Goal: Task Accomplishment & Management: Manage account settings

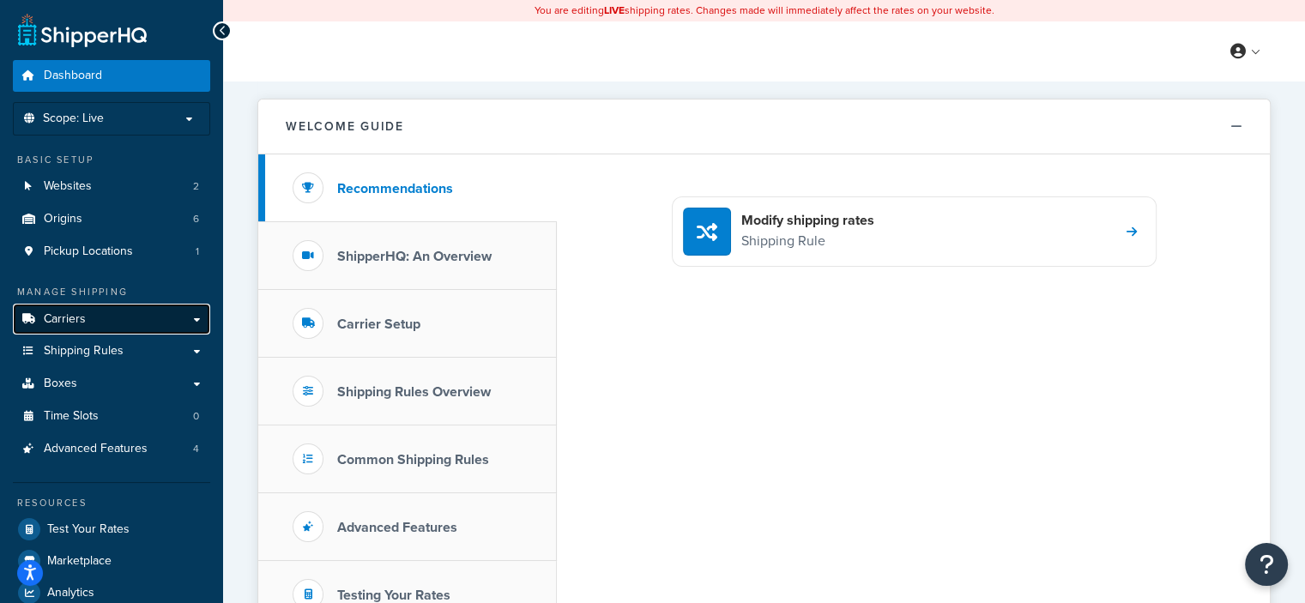
click at [107, 315] on link "Carriers" at bounding box center [111, 320] width 197 height 32
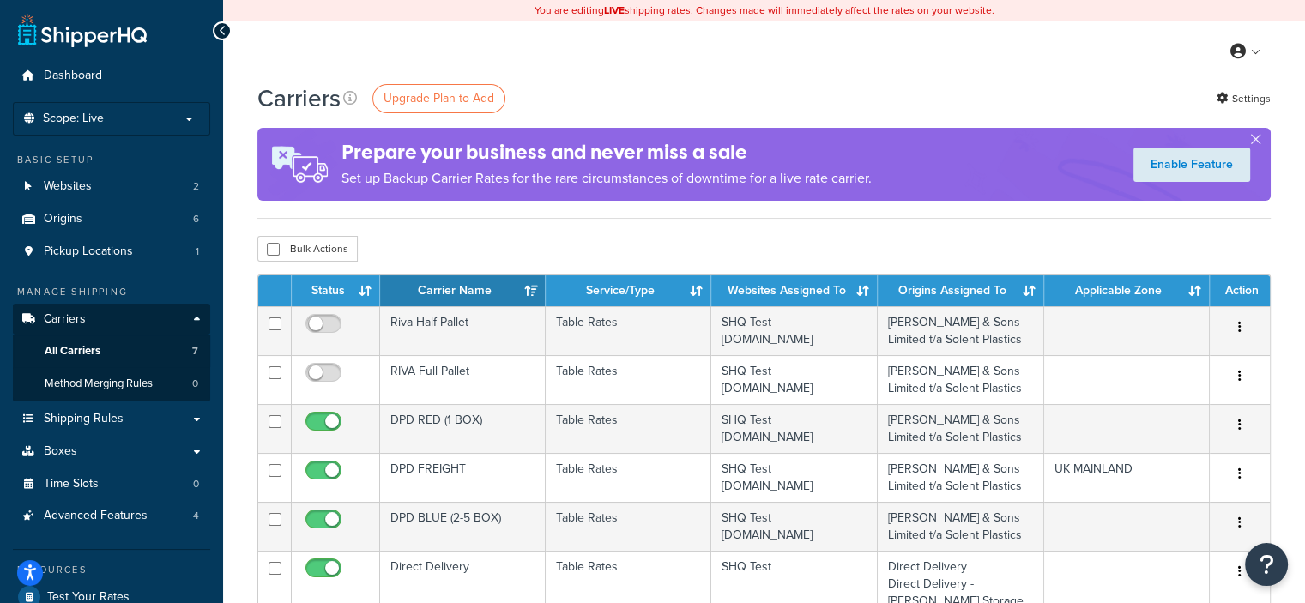
click at [732, 92] on div "Carriers Upgrade Plan to Add Settings" at bounding box center [763, 98] width 1013 height 33
click at [456, 100] on span "Upgrade Plan to Add" at bounding box center [439, 98] width 111 height 18
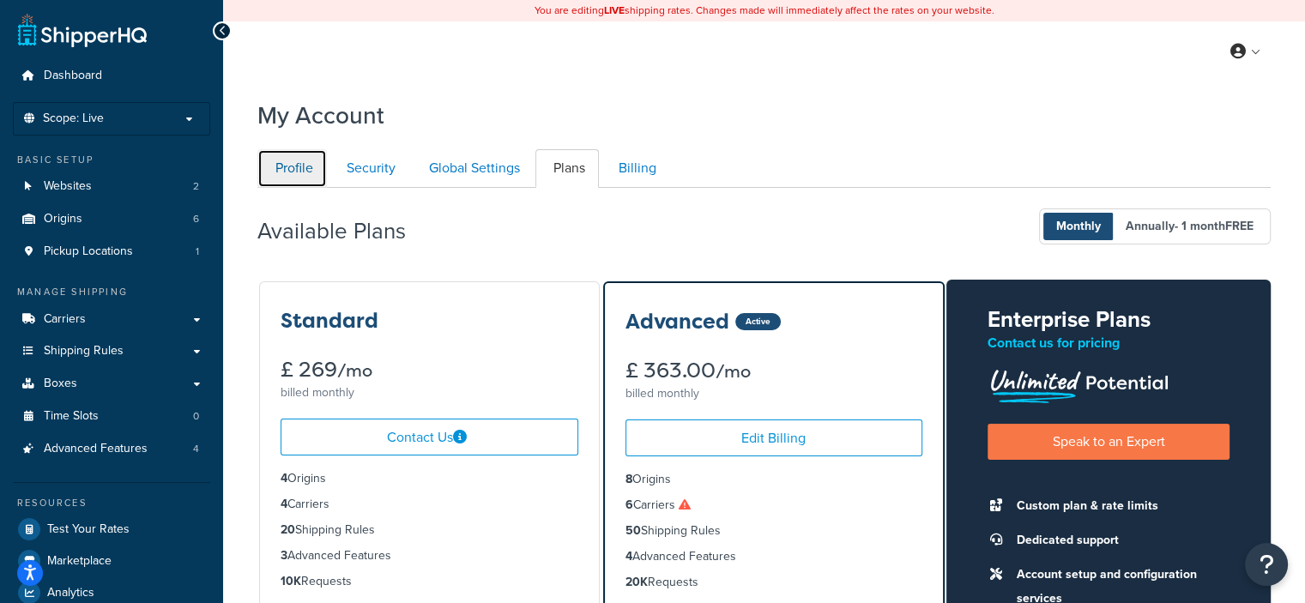
click at [299, 175] on link "Profile" at bounding box center [291, 168] width 69 height 39
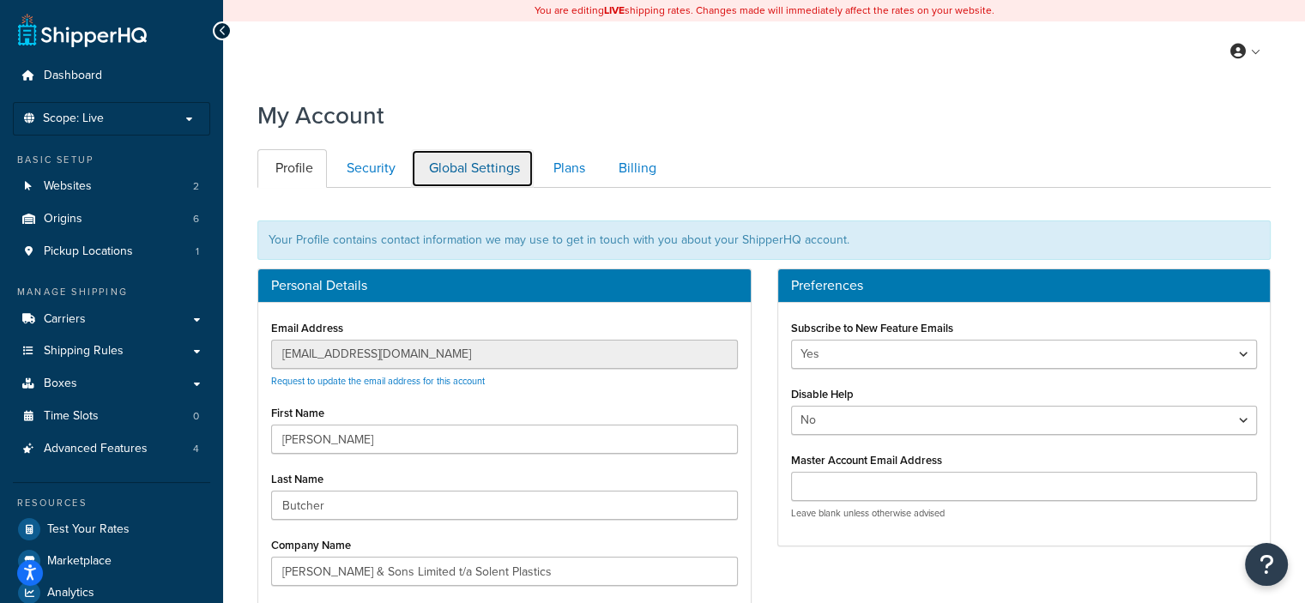
click at [498, 171] on link "Global Settings" at bounding box center [472, 168] width 123 height 39
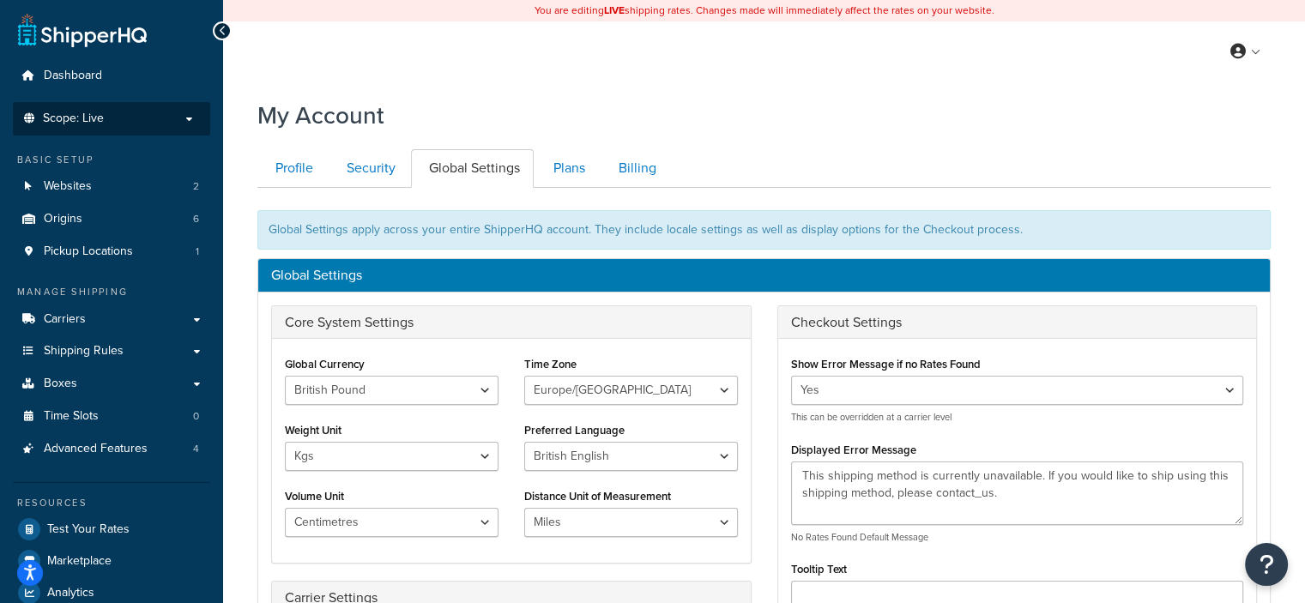
click at [110, 130] on li "Scope: Live Development Integration Test" at bounding box center [111, 118] width 197 height 33
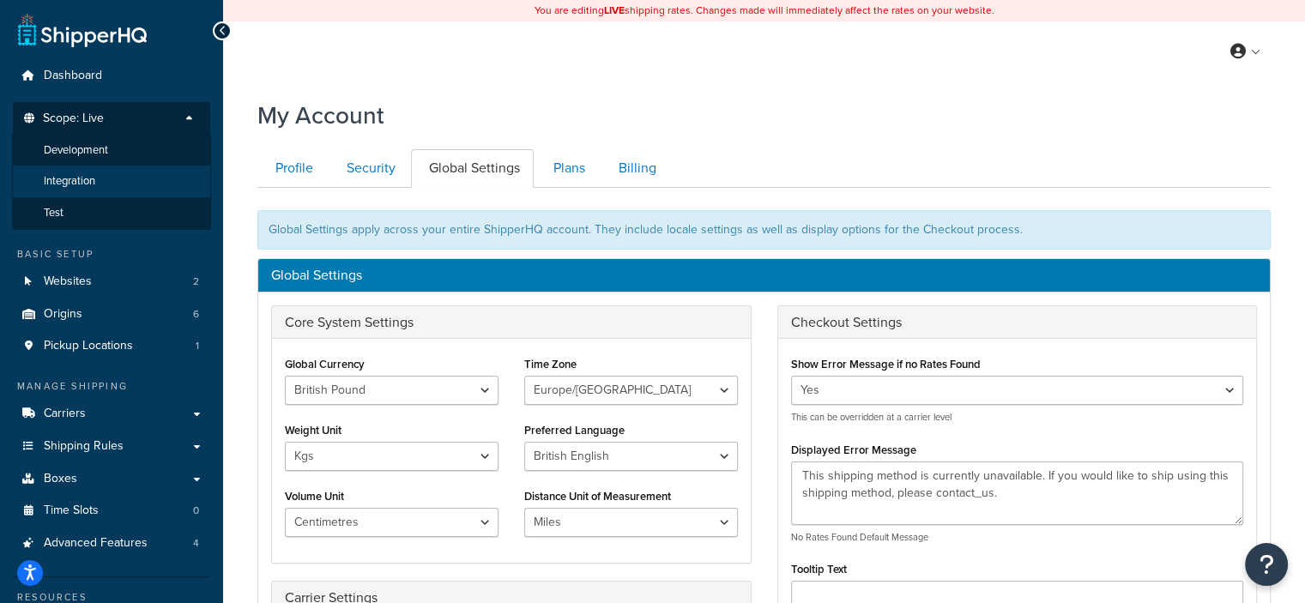
click at [95, 183] on span "Integration" at bounding box center [69, 181] width 51 height 15
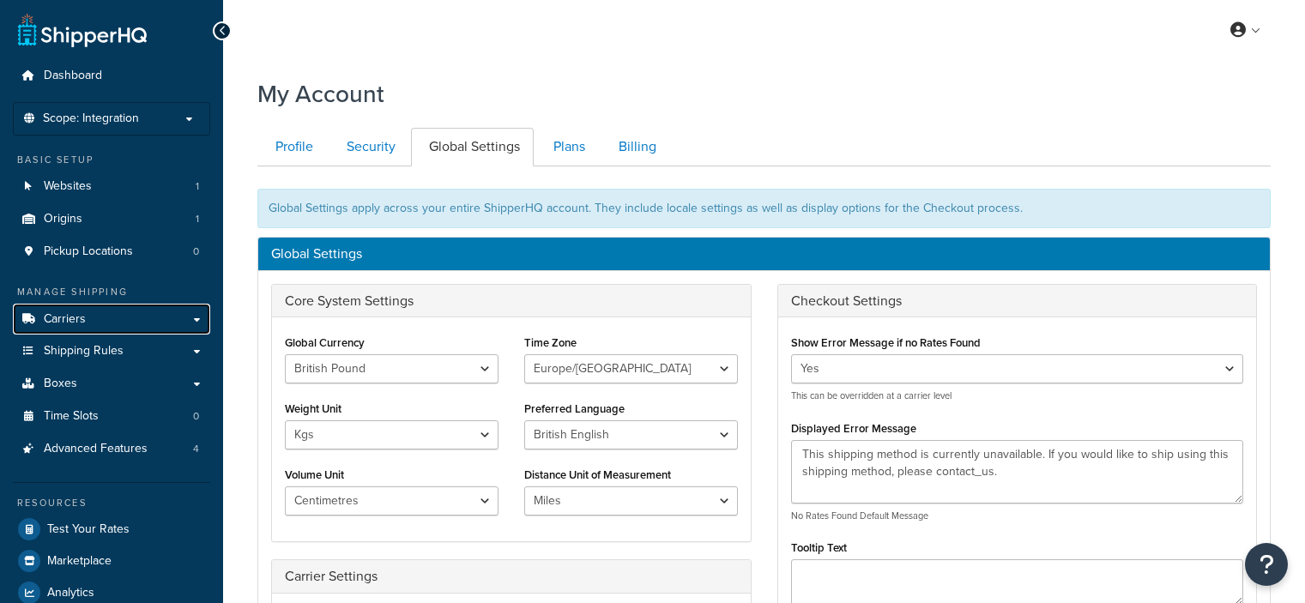
click at [72, 317] on span "Carriers" at bounding box center [65, 319] width 42 height 15
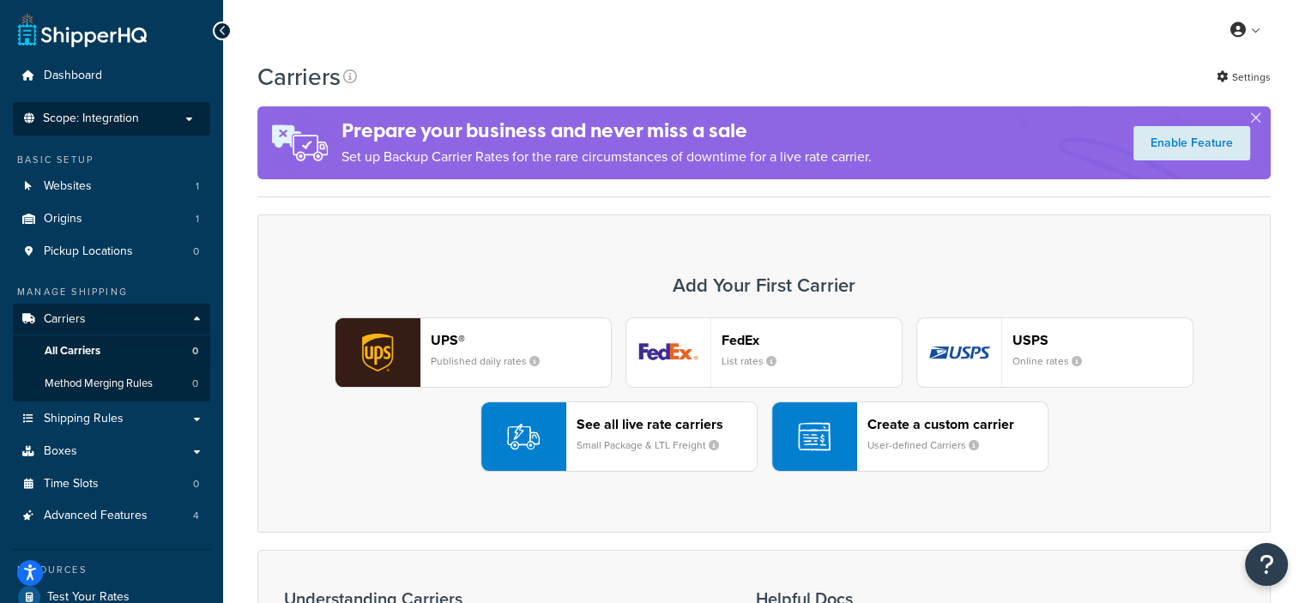
click at [145, 112] on p "Scope: Integration" at bounding box center [112, 119] width 182 height 15
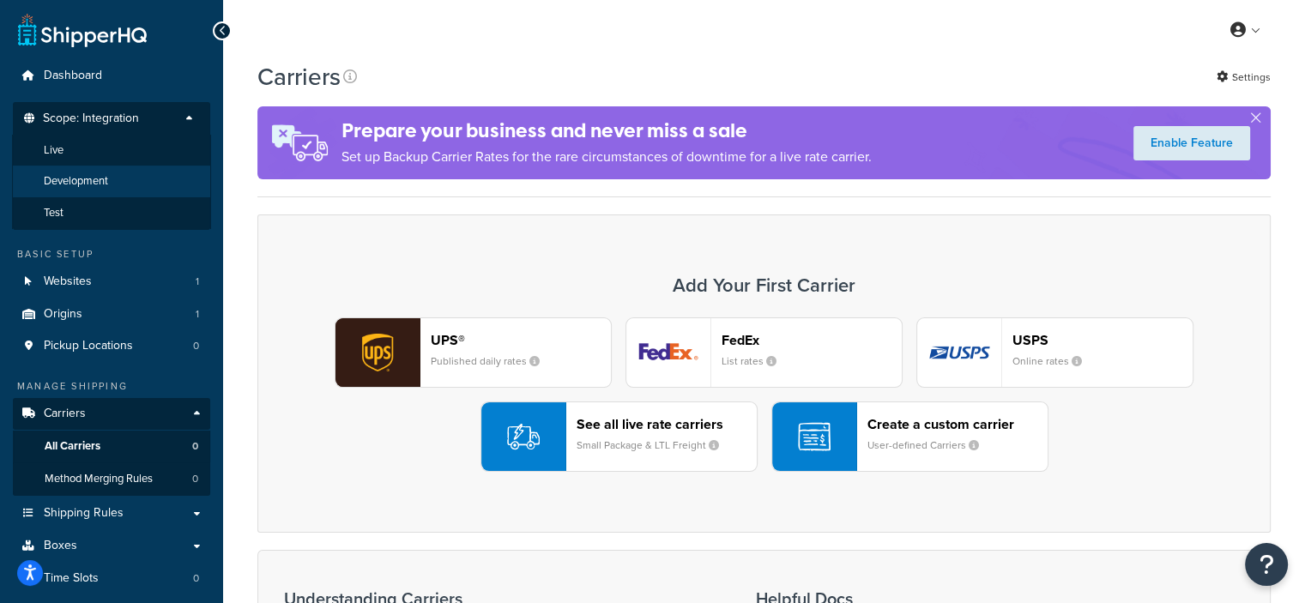
click at [106, 184] on span "Development" at bounding box center [76, 181] width 64 height 15
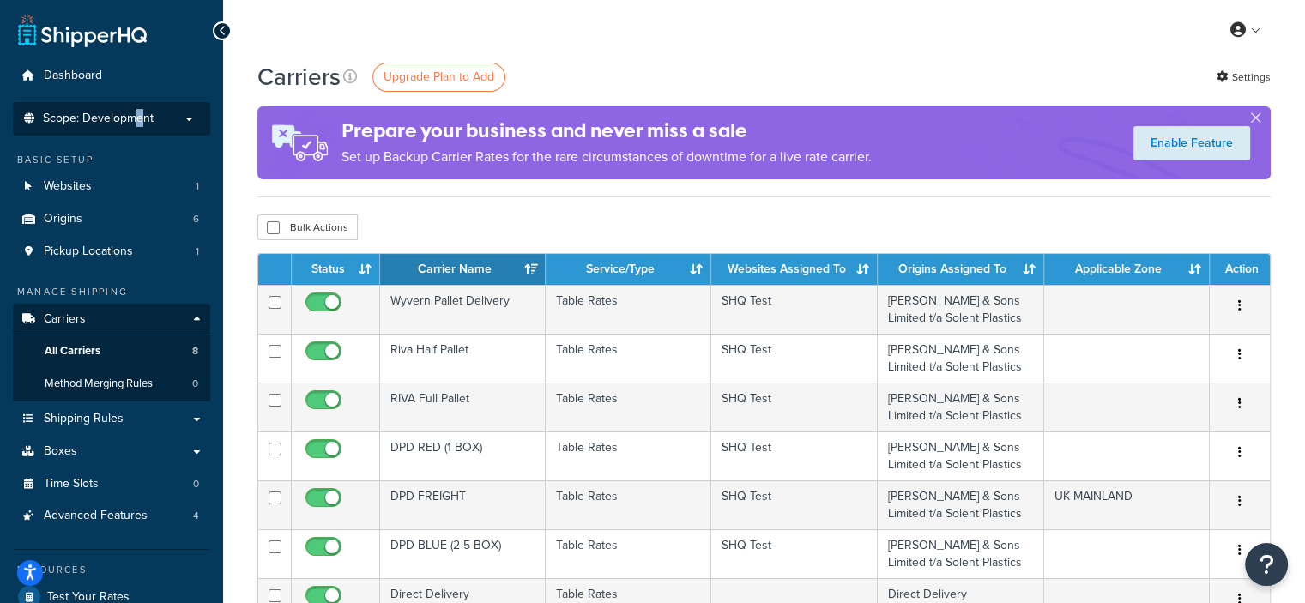
click at [139, 119] on span "Scope: Development" at bounding box center [98, 119] width 111 height 15
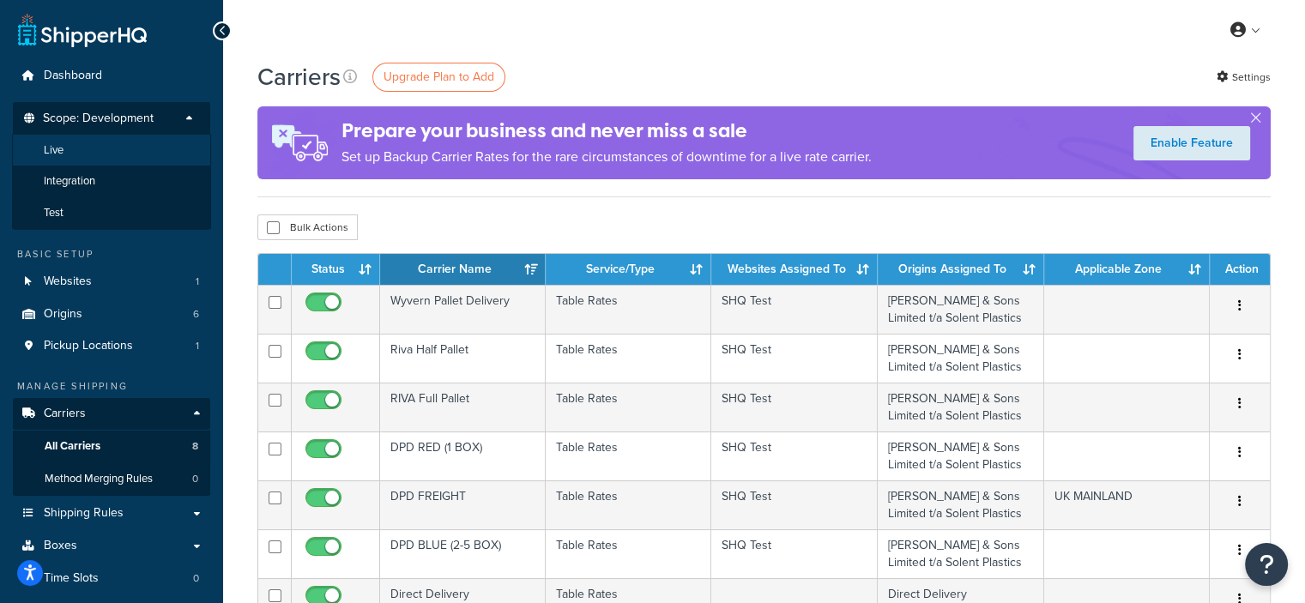
click at [125, 154] on li "Live" at bounding box center [111, 151] width 199 height 32
